Goal: Find specific page/section: Find specific page/section

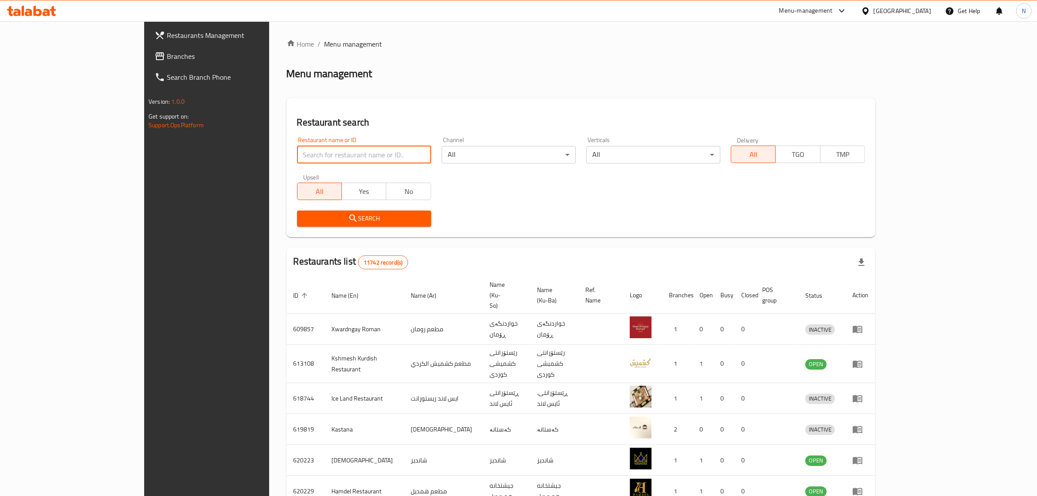
click at [333, 158] on input "search" at bounding box center [364, 154] width 134 height 17
type input "700492"
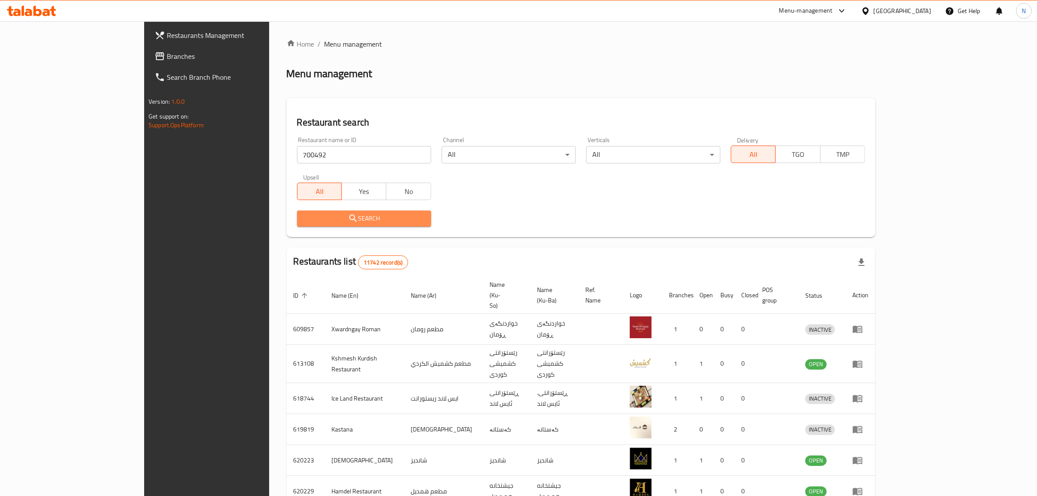
click at [375, 216] on span "Search" at bounding box center [364, 218] width 120 height 11
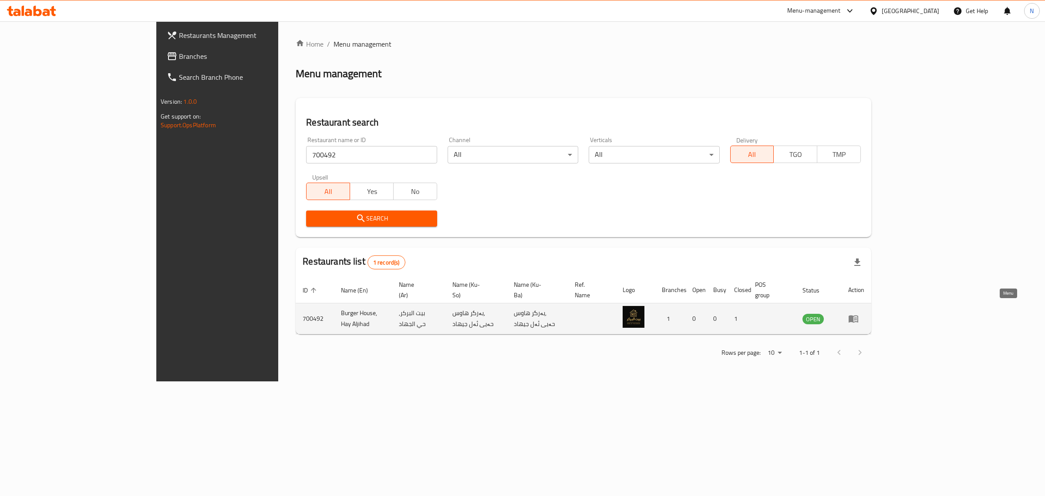
click at [858, 315] on icon "enhanced table" at bounding box center [854, 318] width 10 height 7
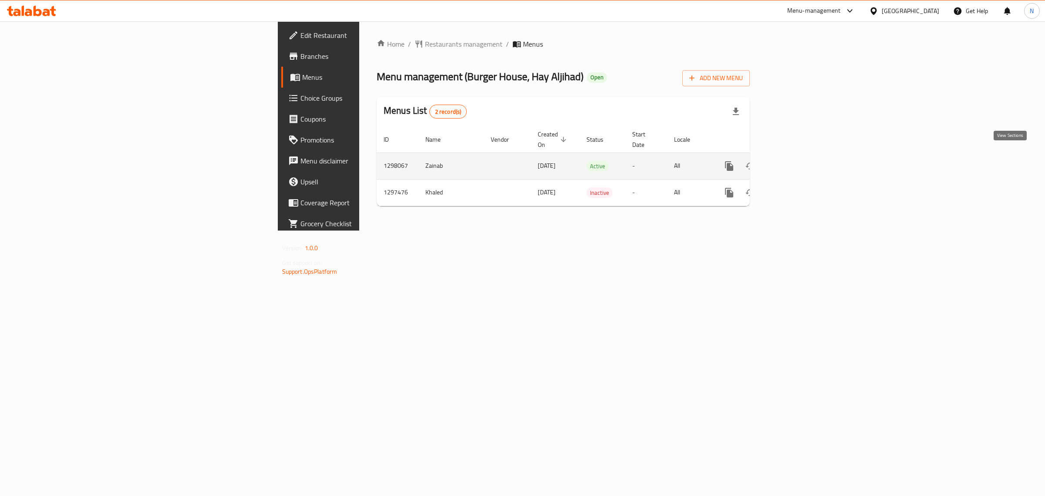
click at [796, 162] on icon "enhanced table" at bounding box center [792, 166] width 8 height 8
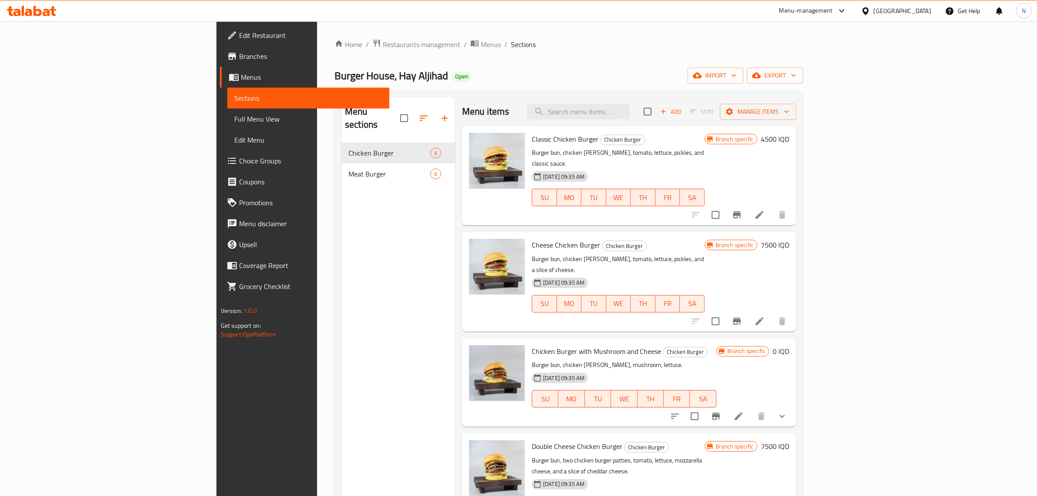
click at [239, 59] on span "Branches" at bounding box center [311, 56] width 144 height 10
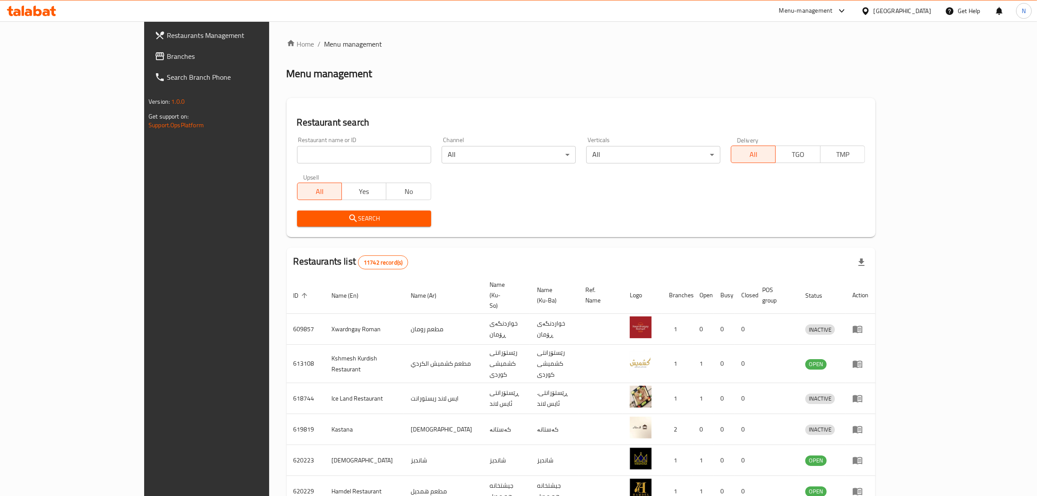
click at [362, 156] on input "search" at bounding box center [364, 154] width 134 height 17
paste input "705180"
type input "705180"
click at [368, 221] on span "Search" at bounding box center [364, 218] width 120 height 11
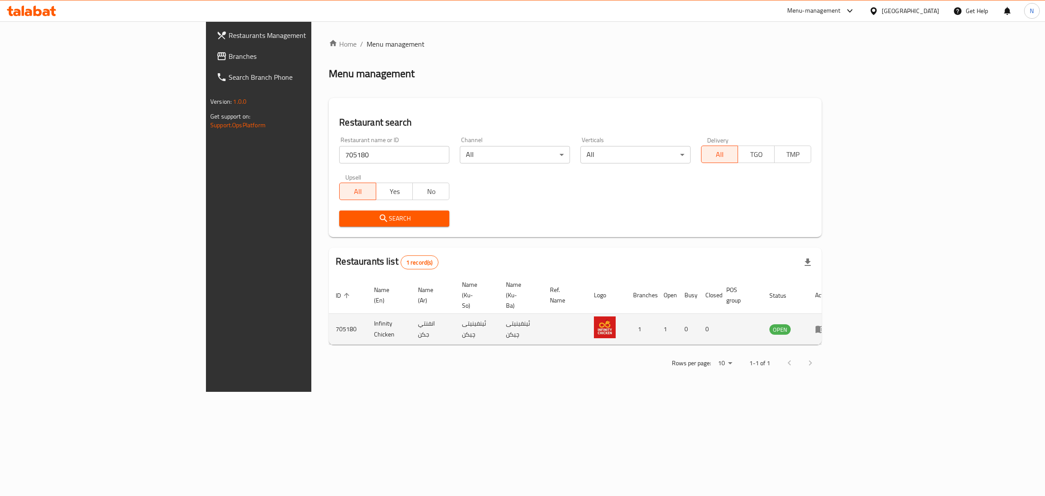
click at [838, 314] on td "enhanced table" at bounding box center [823, 329] width 30 height 31
click at [838, 318] on td "enhanced table" at bounding box center [823, 329] width 30 height 31
click at [838, 316] on td "enhanced table" at bounding box center [823, 329] width 30 height 31
click at [826, 324] on icon "enhanced table" at bounding box center [820, 329] width 10 height 10
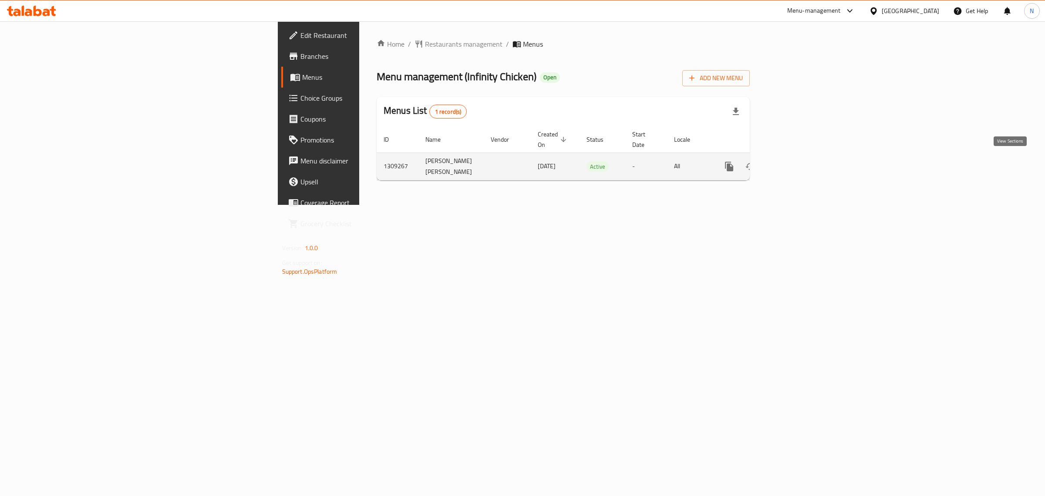
click at [803, 161] on link "enhanced table" at bounding box center [792, 166] width 21 height 21
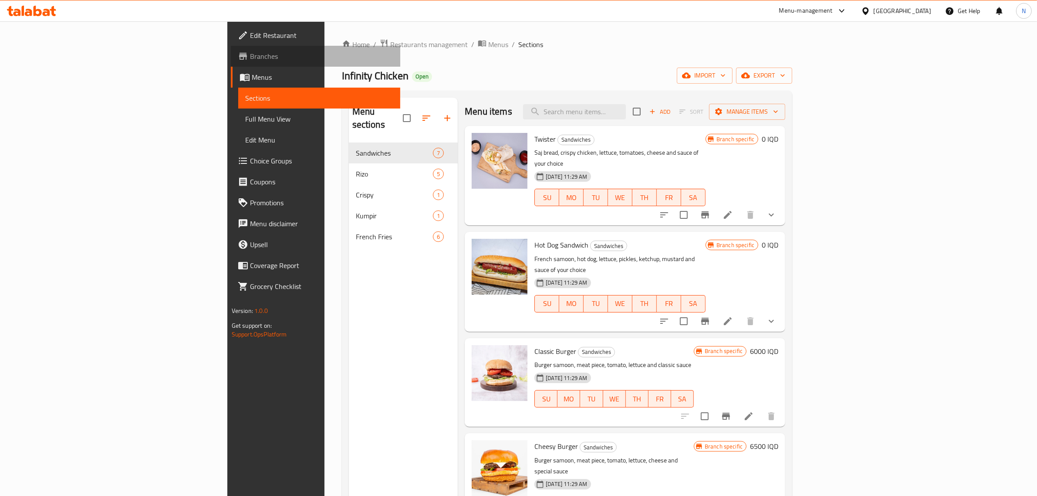
click at [250, 60] on span "Branches" at bounding box center [322, 56] width 144 height 10
